Goal: Navigation & Orientation: Go to known website

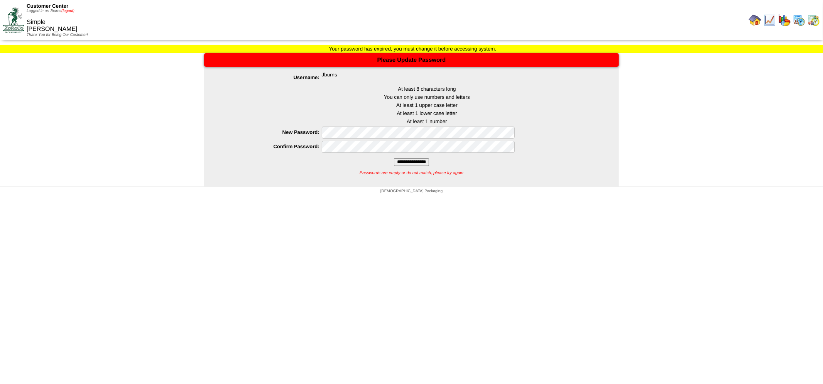
click at [68, 10] on link "(logout)" at bounding box center [67, 11] width 13 height 4
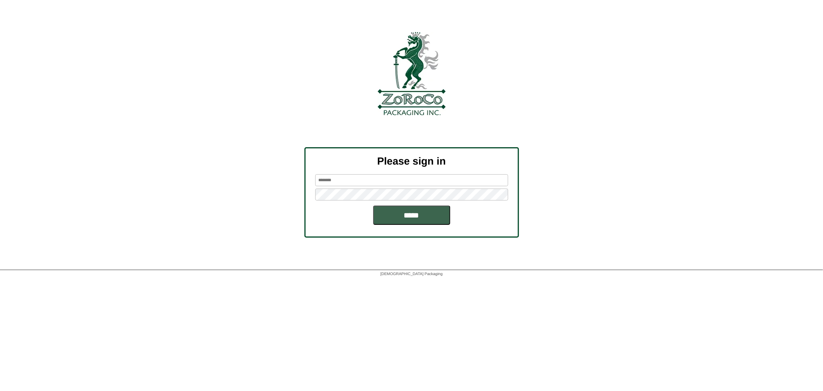
click at [145, 137] on div at bounding box center [411, 131] width 823 height 32
